Goal: Find specific fact: Find specific fact

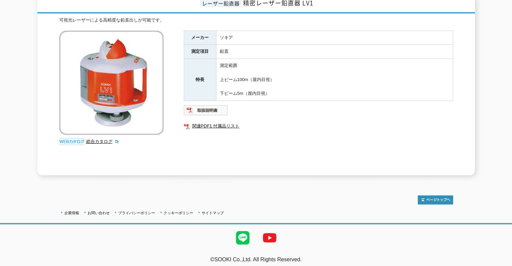
scroll to position [27, 0]
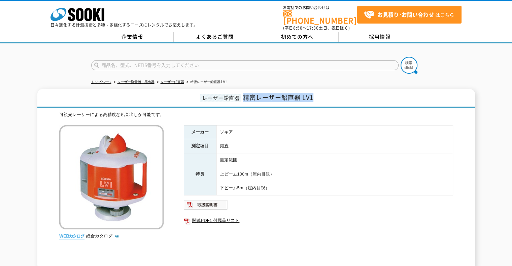
drag, startPoint x: 244, startPoint y: 92, endPoint x: 321, endPoint y: 93, distance: 77.8
click at [321, 93] on h1 "レーザー鉛直器 精密レーザー鉛直器 LV1" at bounding box center [256, 98] width 438 height 19
copy span "精密レーザー鉛直器 LV1"
